Goal: Information Seeking & Learning: Learn about a topic

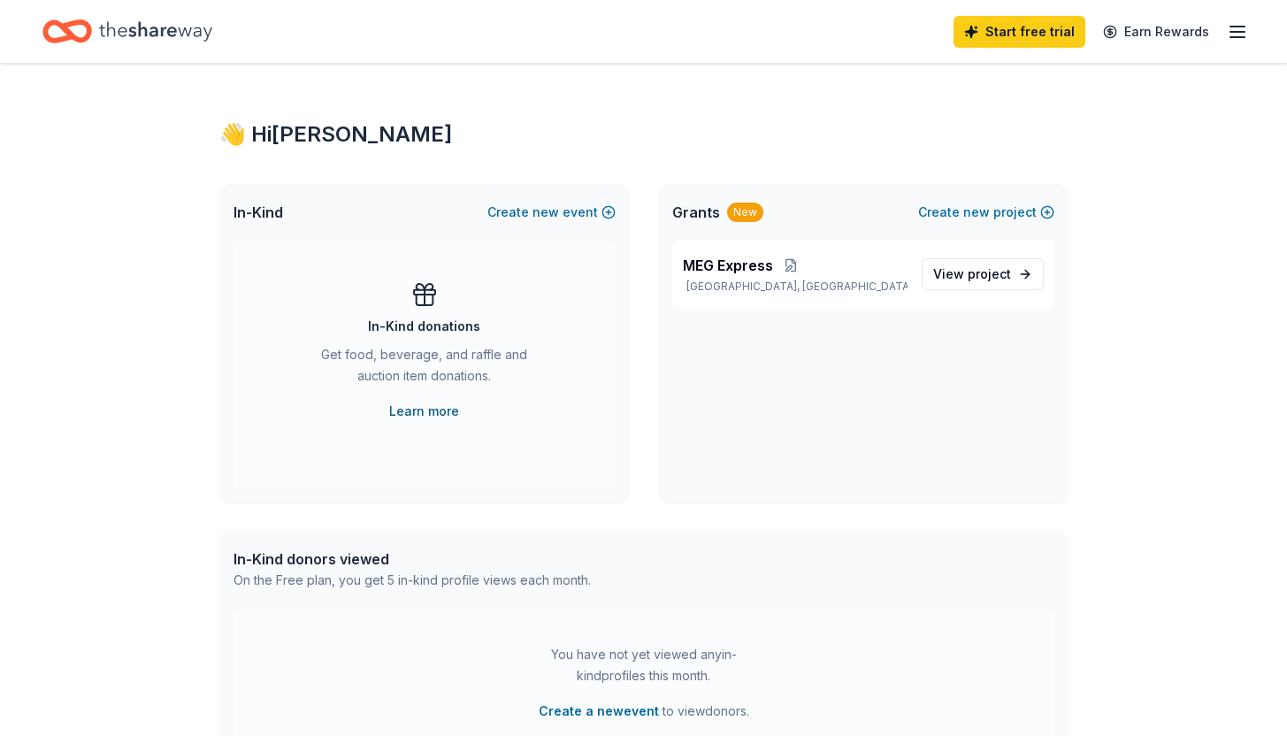
click at [443, 416] on link "Learn more" at bounding box center [424, 411] width 70 height 21
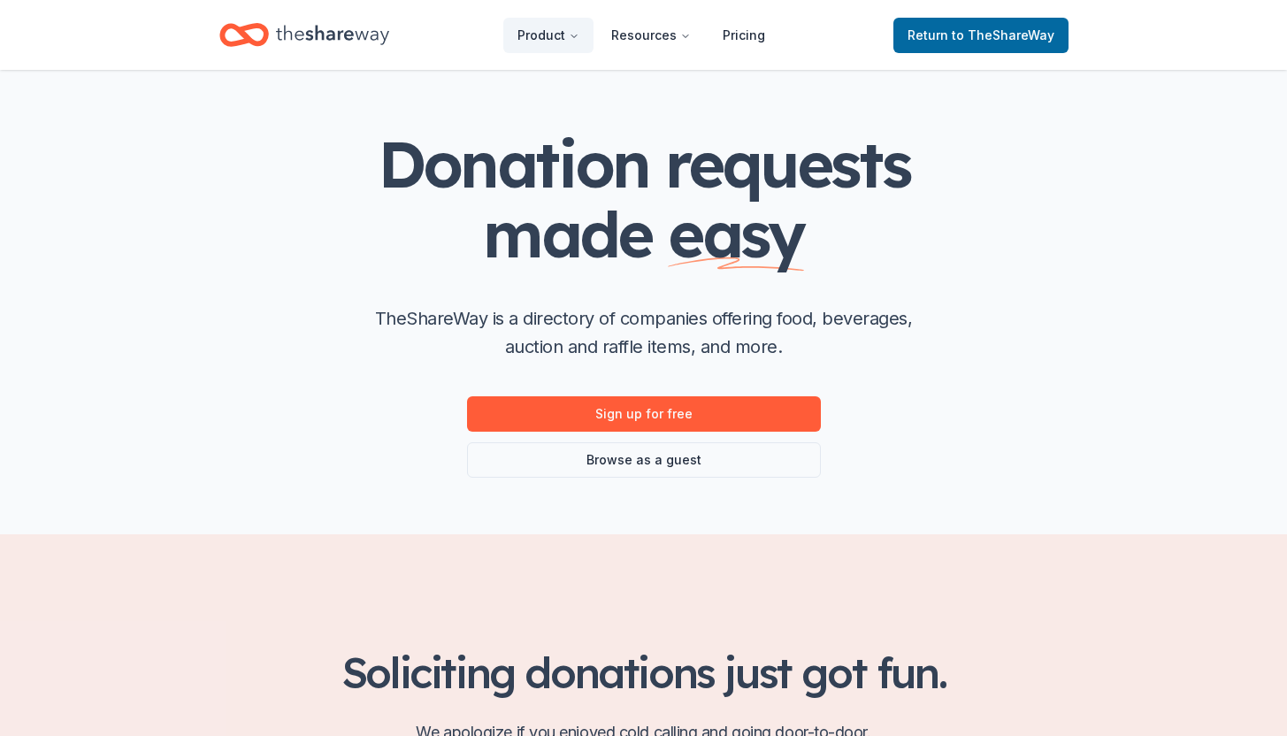
scroll to position [125, 0]
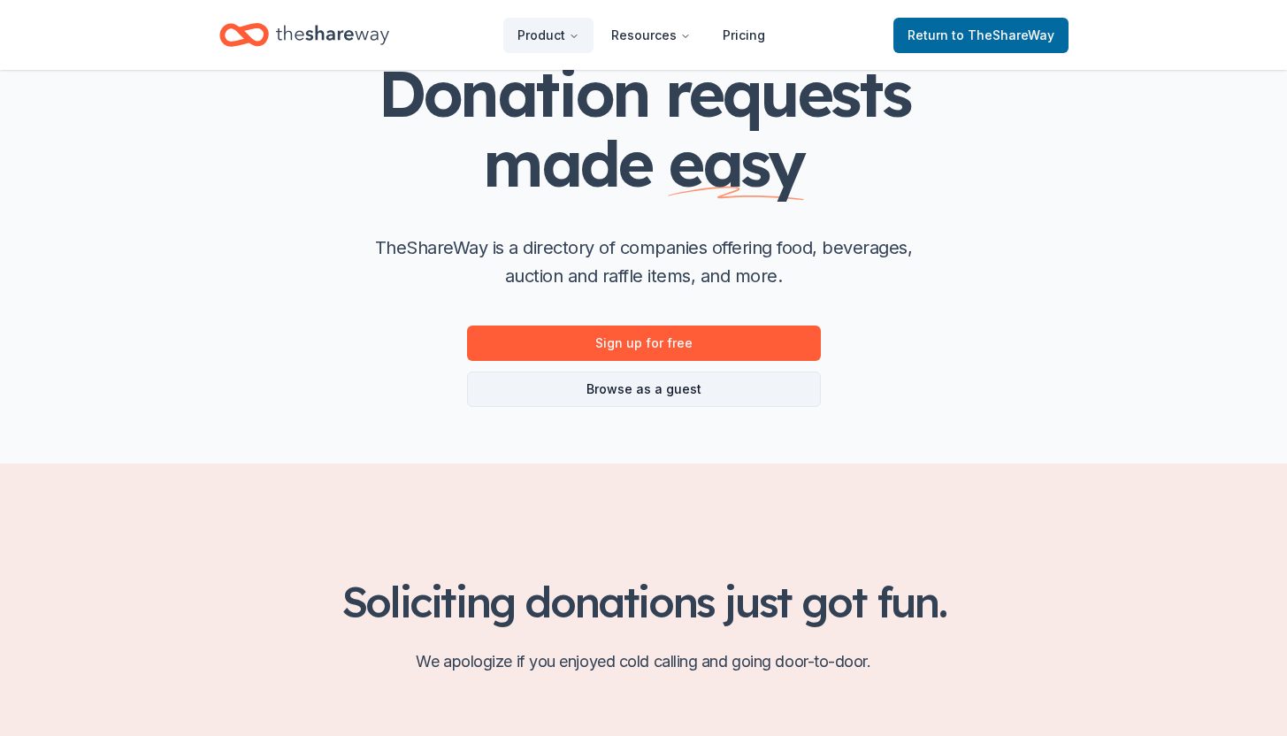
click at [610, 390] on link "Browse as a guest" at bounding box center [644, 389] width 354 height 35
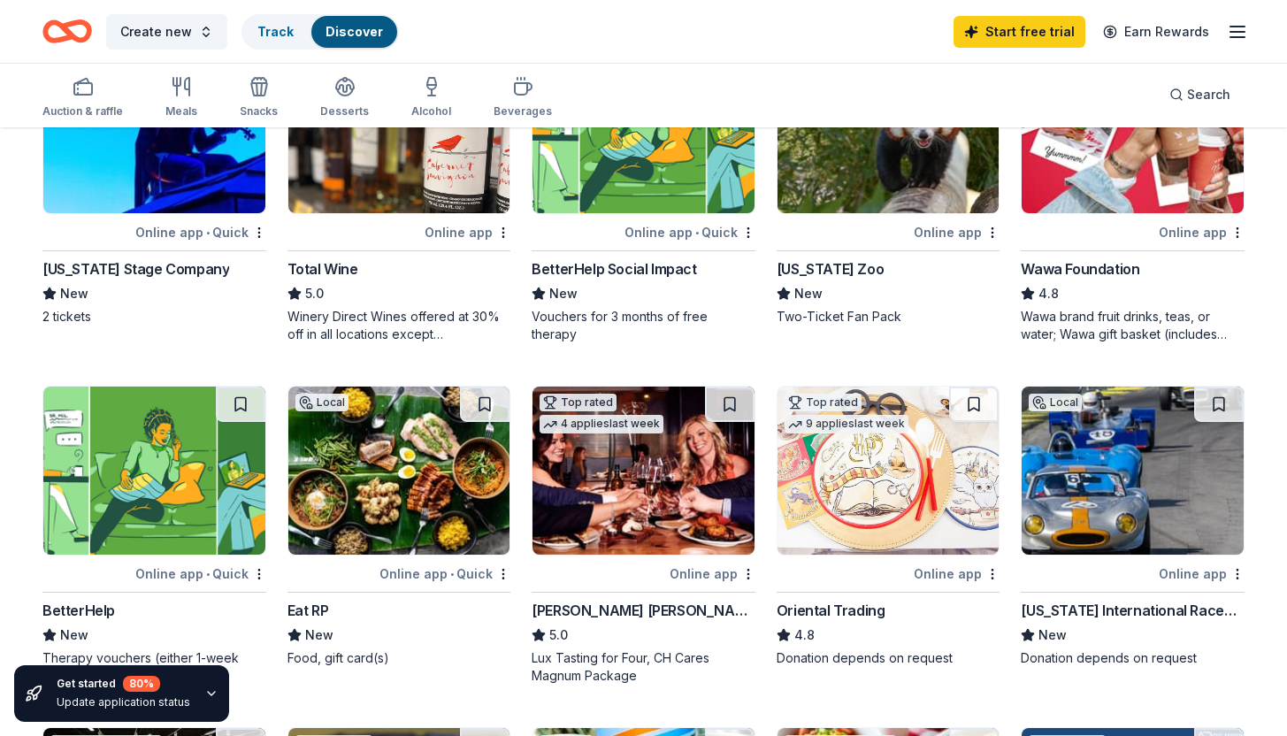
scroll to position [234, 0]
